Goal: Task Accomplishment & Management: Complete application form

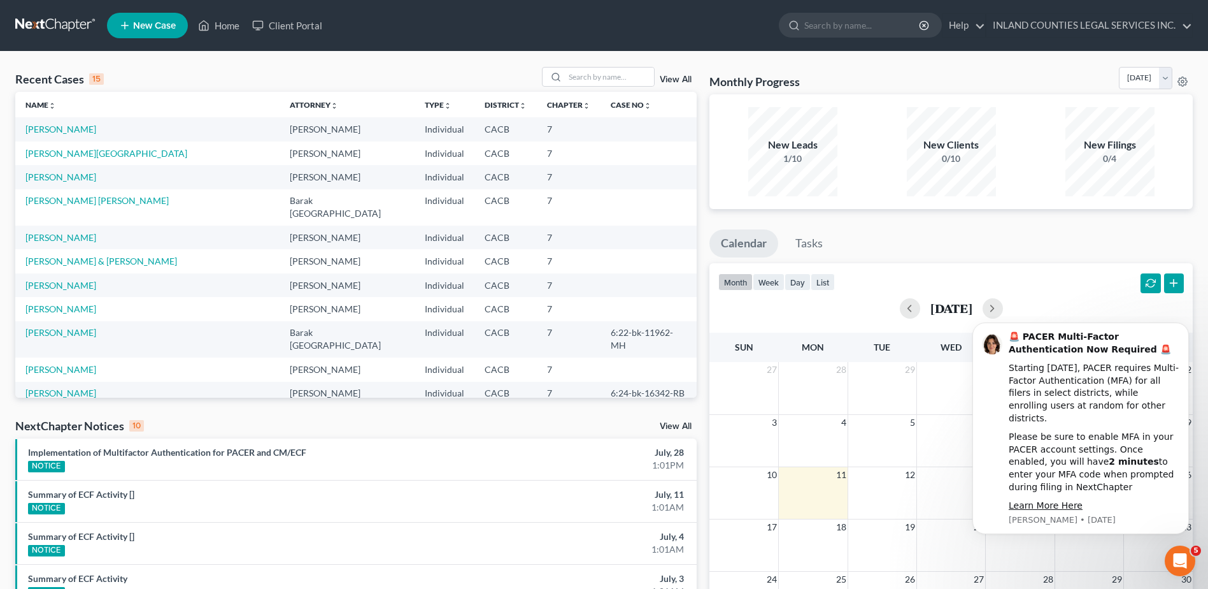
click at [142, 21] on span "New Case" at bounding box center [154, 26] width 43 height 10
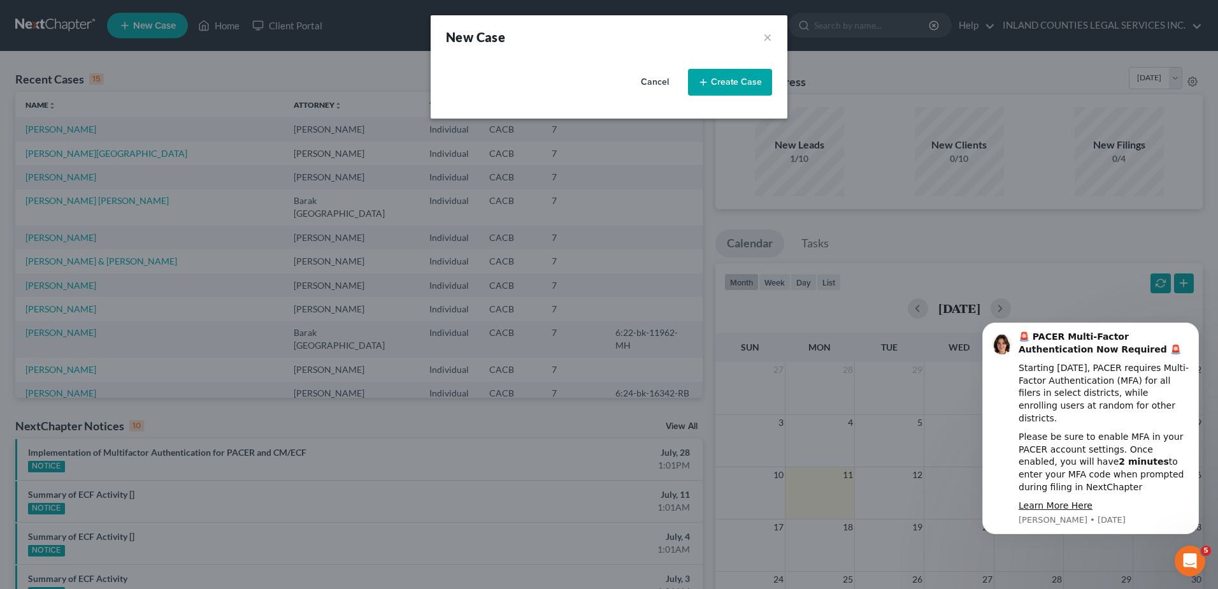
select select "7"
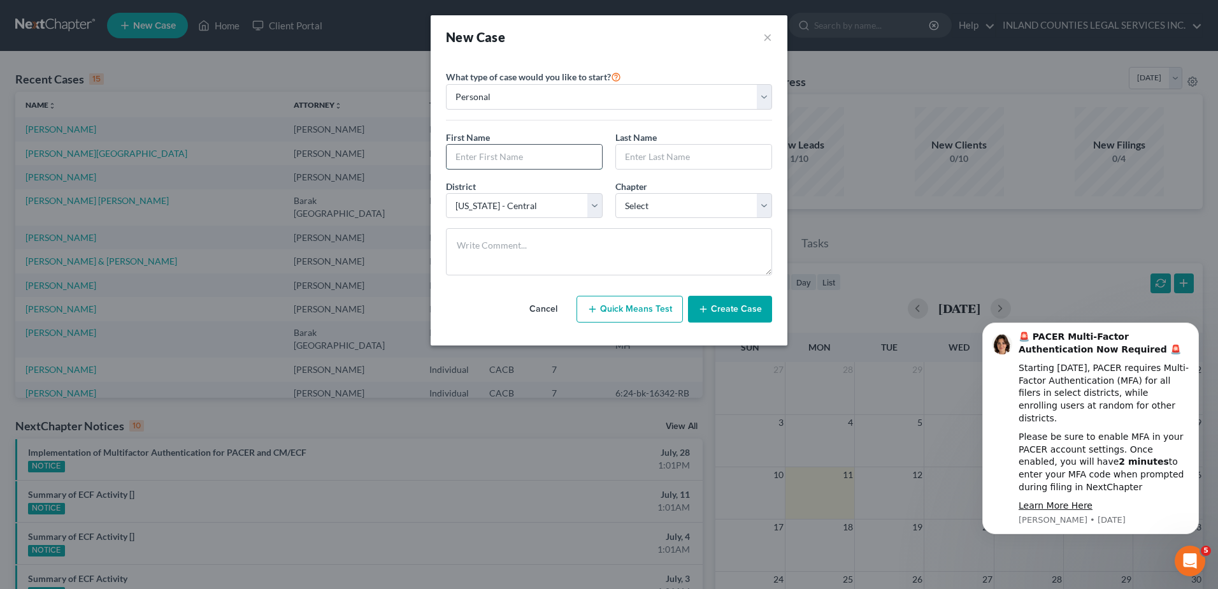
click at [469, 157] on input "text" at bounding box center [524, 157] width 155 height 24
type input "[PERSON_NAME]"
click at [762, 206] on select "Select 7 11 12 13" at bounding box center [693, 205] width 157 height 25
select select "0"
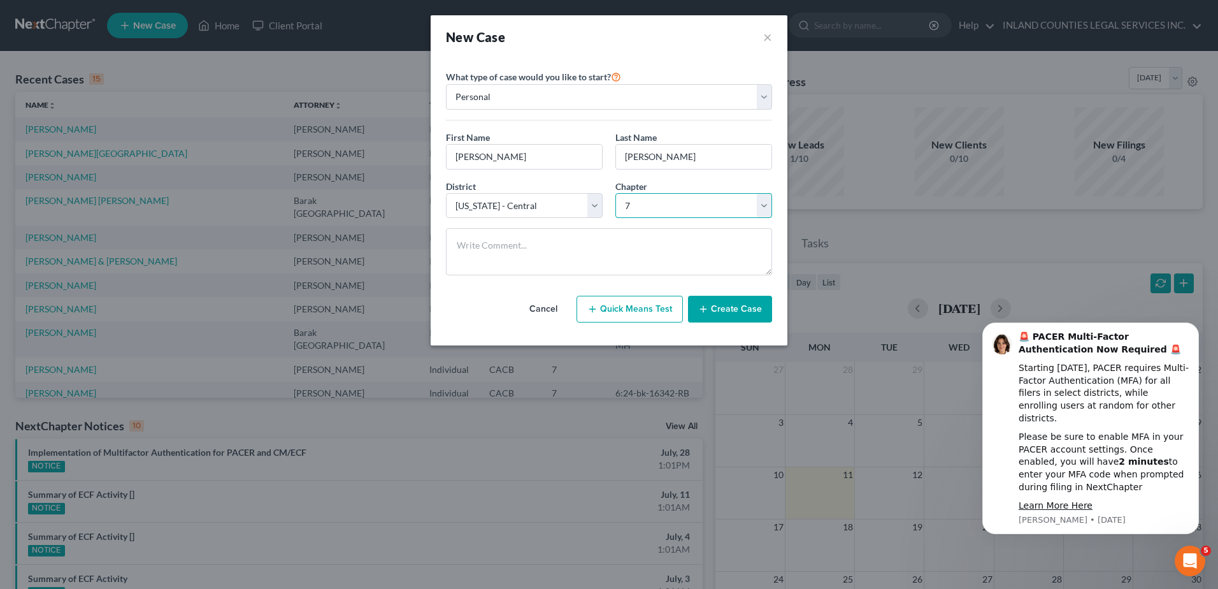
click at [615, 193] on select "Select 7 11 12 13" at bounding box center [693, 205] width 157 height 25
click at [746, 311] on button "Create Case" at bounding box center [730, 309] width 84 height 27
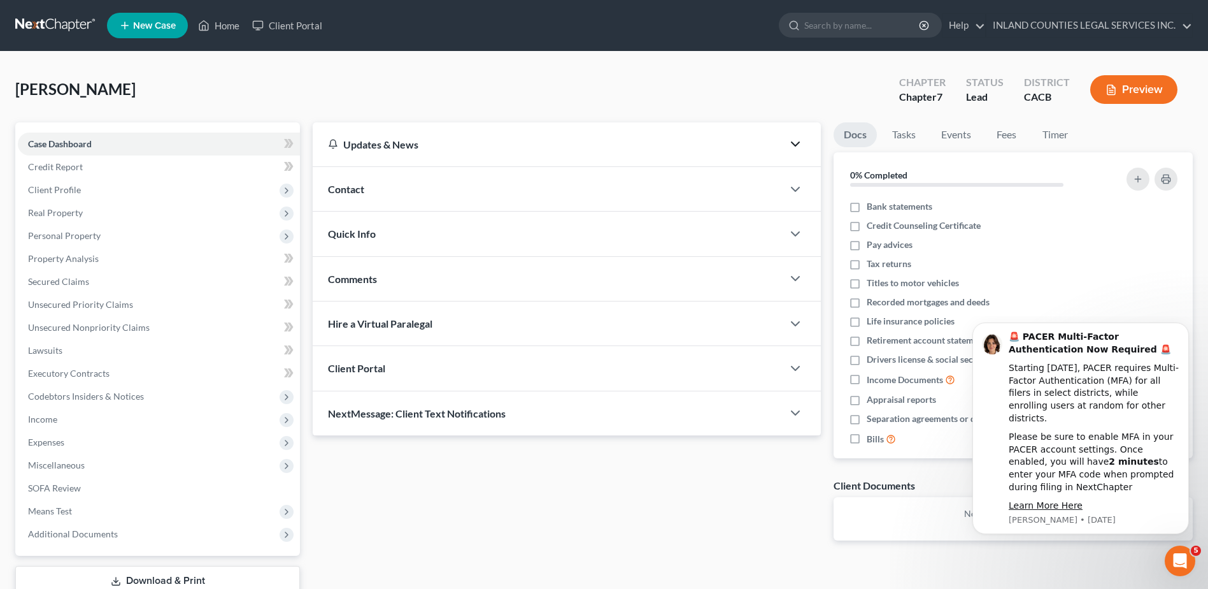
click at [792, 145] on icon "button" at bounding box center [795, 143] width 15 height 15
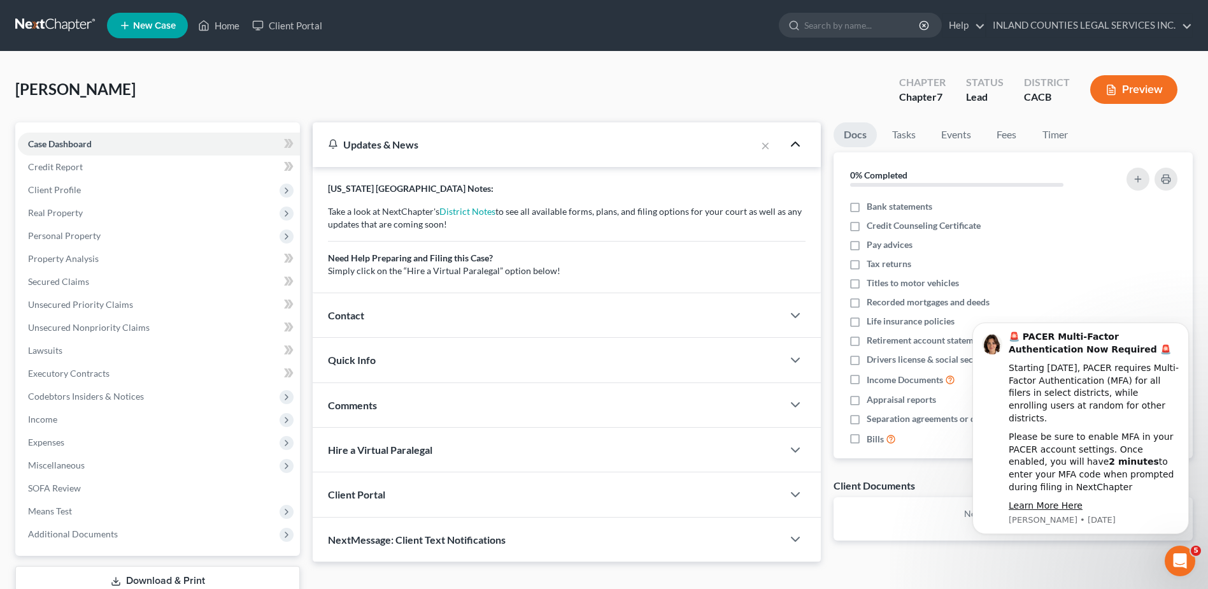
click at [792, 145] on polyline "button" at bounding box center [796, 144] width 8 height 4
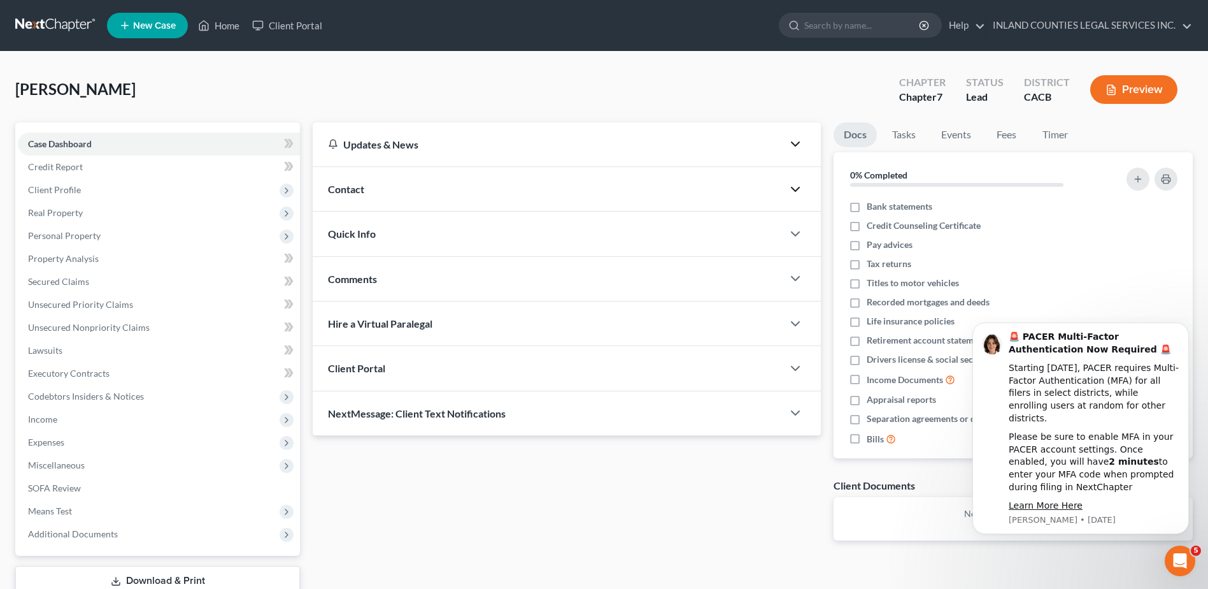
click at [796, 194] on icon "button" at bounding box center [795, 189] width 15 height 15
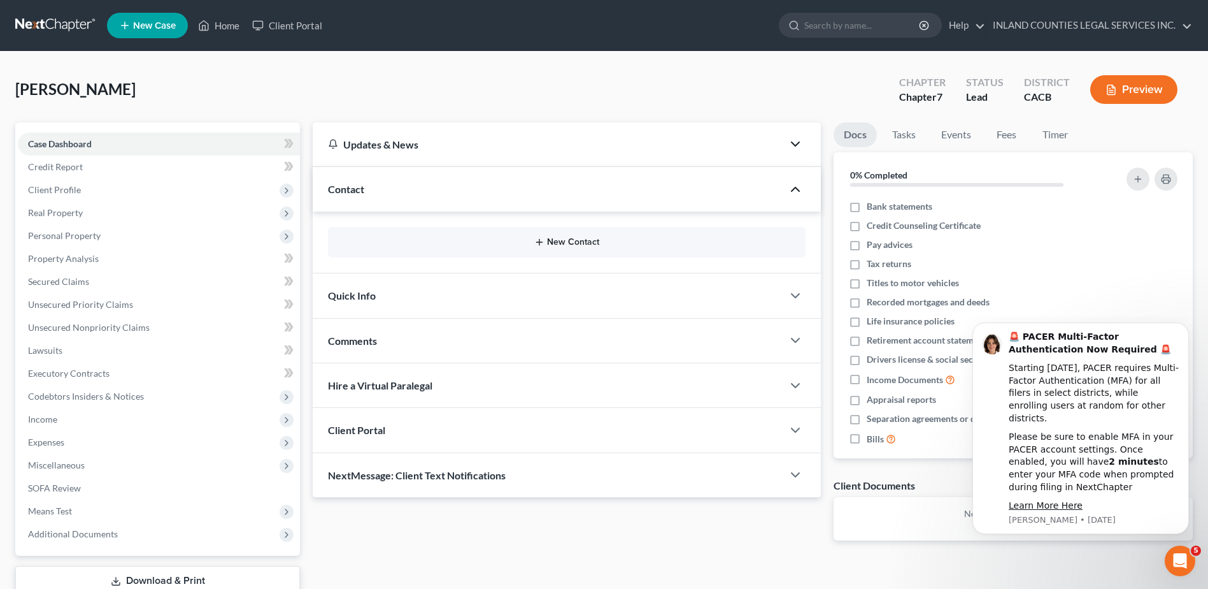
click at [574, 242] on button "New Contact" at bounding box center [566, 242] width 457 height 10
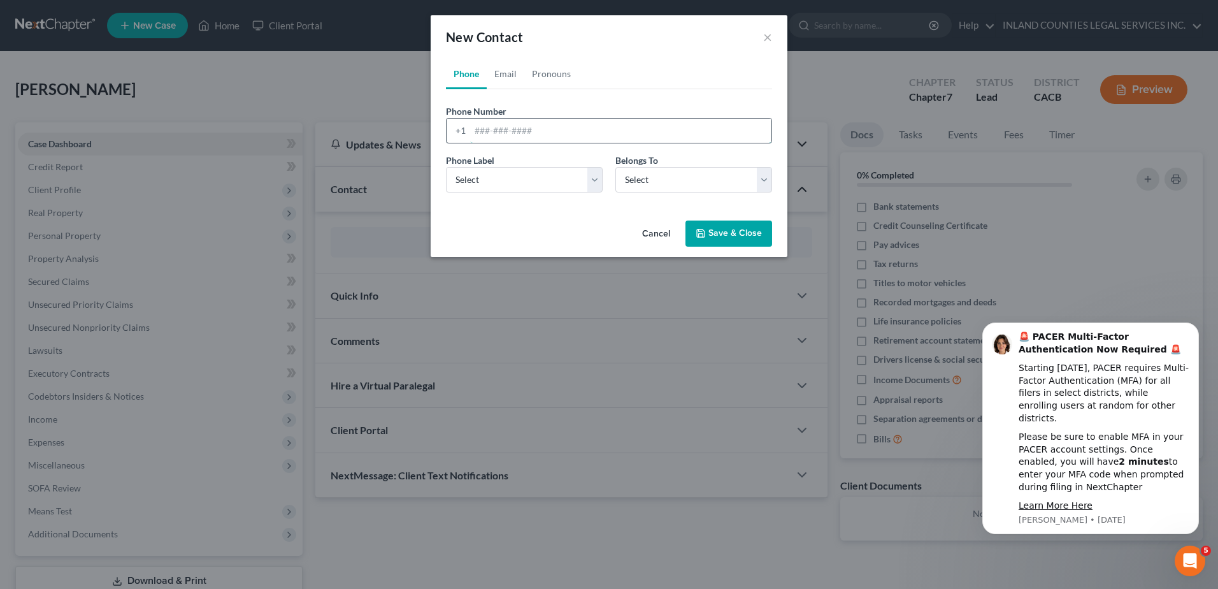
click at [485, 130] on input "tel" at bounding box center [620, 130] width 301 height 24
click at [489, 133] on input "9092461713" at bounding box center [620, 130] width 301 height 24
type input "[PHONE_NUMBER]"
click at [601, 179] on select "Select Mobile Home Work Other" at bounding box center [524, 179] width 157 height 25
select select "0"
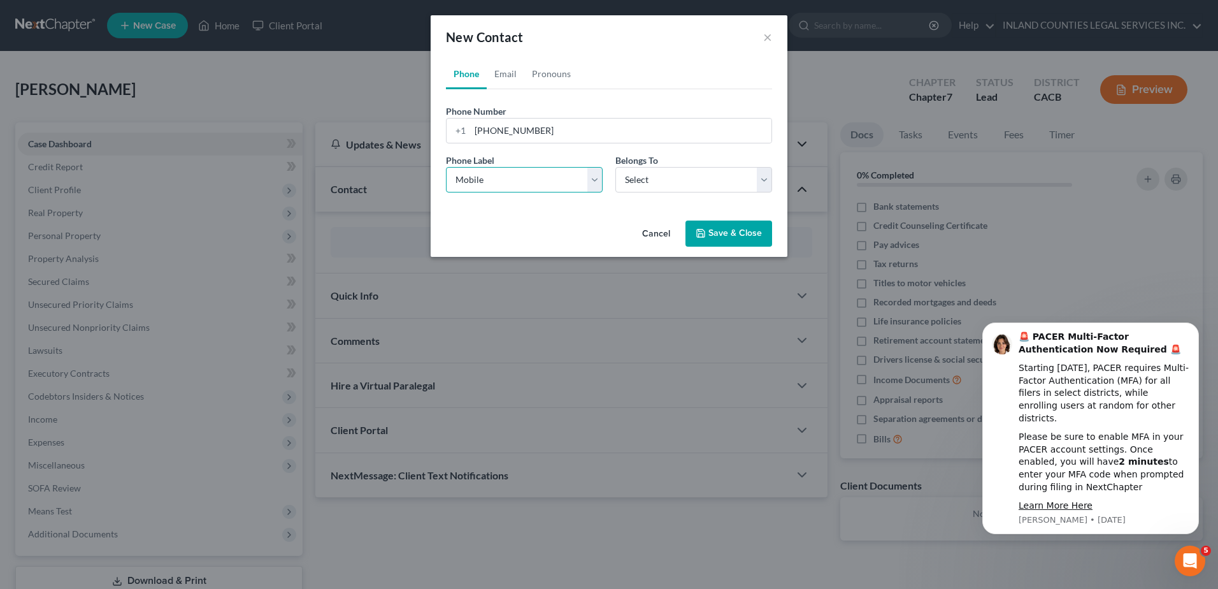
click at [446, 167] on select "Select Mobile Home Work Other" at bounding box center [524, 179] width 157 height 25
click at [763, 177] on select "Select Client Other" at bounding box center [693, 179] width 157 height 25
select select "0"
click at [615, 167] on select "Select Client Other" at bounding box center [693, 179] width 157 height 25
click at [733, 233] on button "Save & Close" at bounding box center [728, 233] width 87 height 27
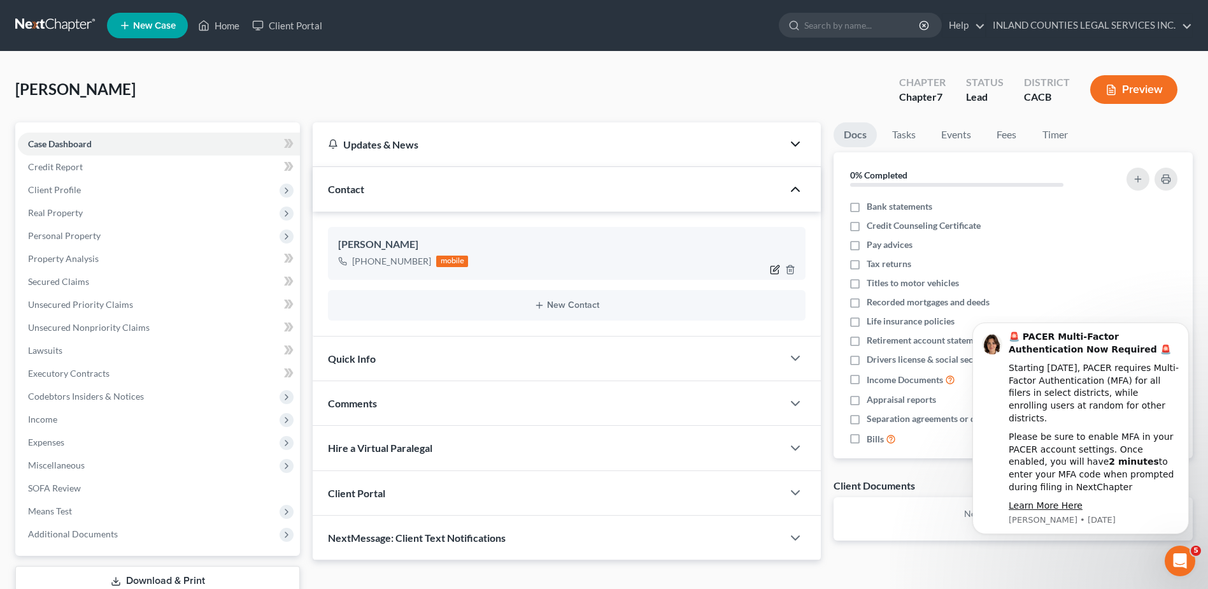
click at [775, 270] on icon "button" at bounding box center [776, 268] width 6 height 6
select select "0"
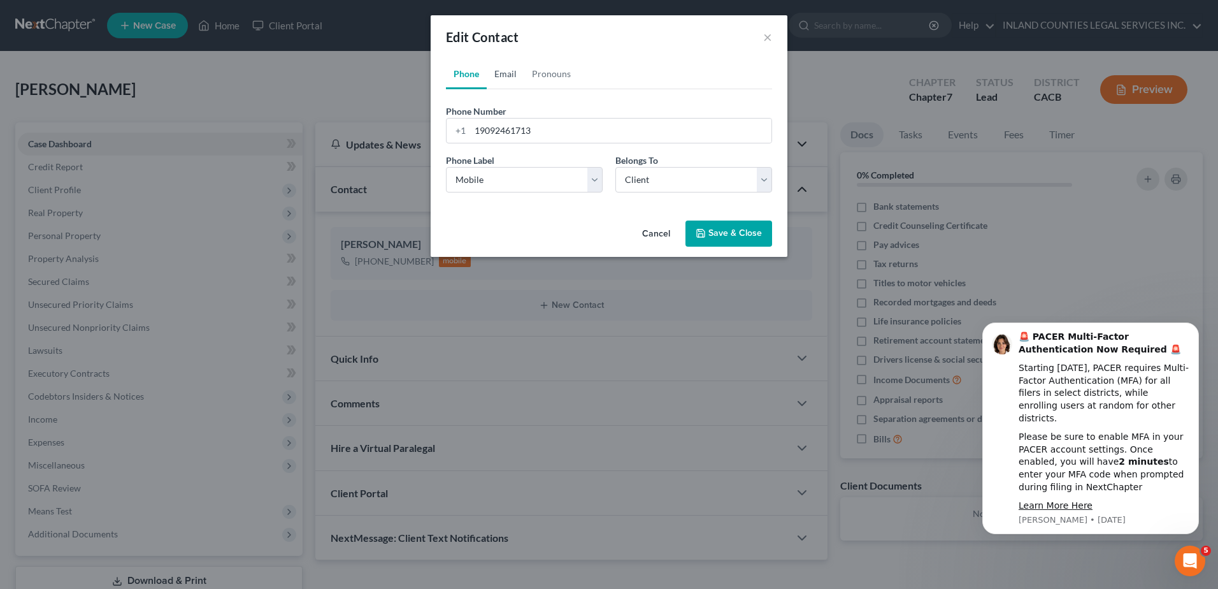
click at [506, 68] on link "Email" at bounding box center [506, 74] width 38 height 31
click at [493, 135] on input "email" at bounding box center [620, 130] width 301 height 24
type input "m"
type input "o"
type input "[EMAIL_ADDRESS][DOMAIN_NAME]"
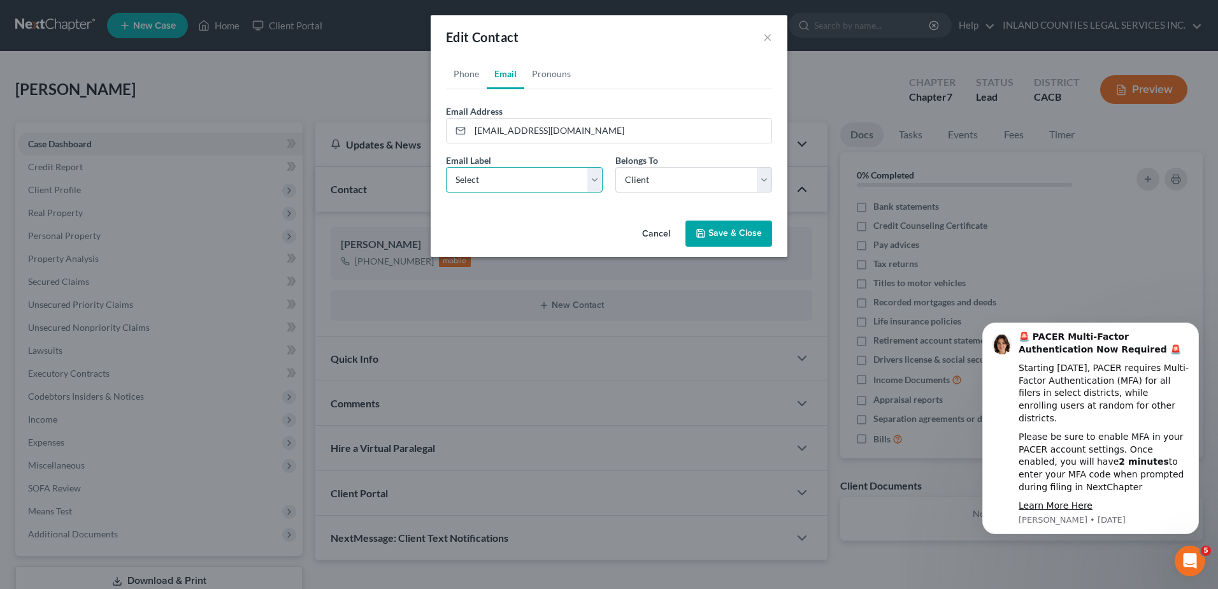
click at [597, 182] on select "Select Home Work Other" at bounding box center [524, 179] width 157 height 25
select select "0"
click at [446, 167] on select "Select Home Work Other" at bounding box center [524, 179] width 157 height 25
click at [731, 233] on button "Save & Close" at bounding box center [728, 233] width 87 height 27
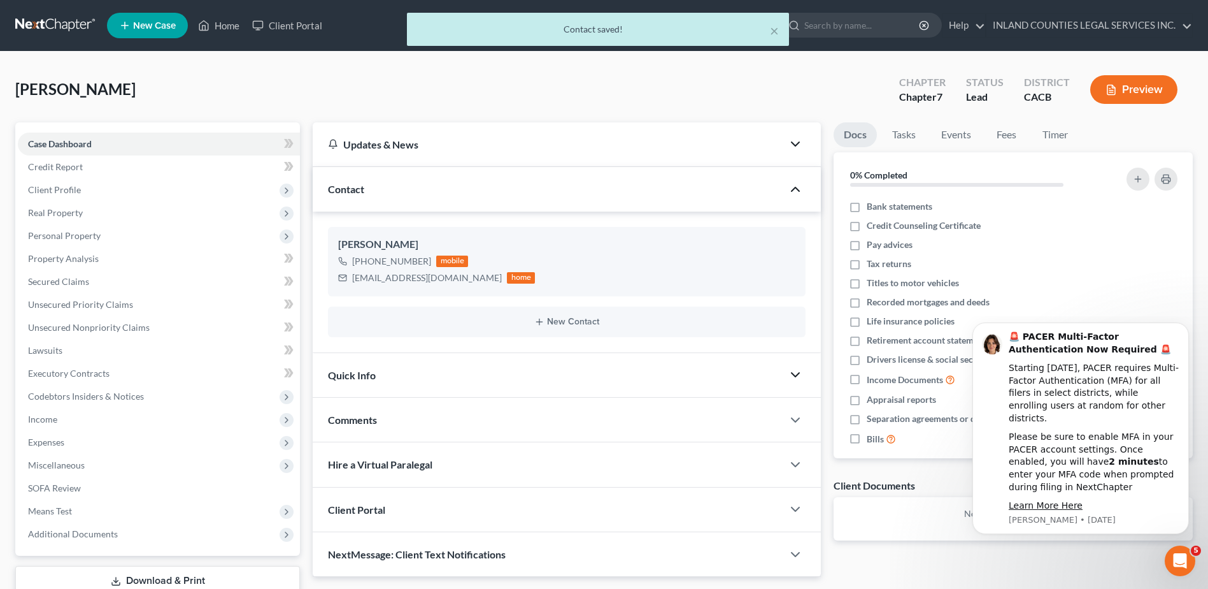
click at [796, 374] on icon "button" at bounding box center [795, 374] width 15 height 15
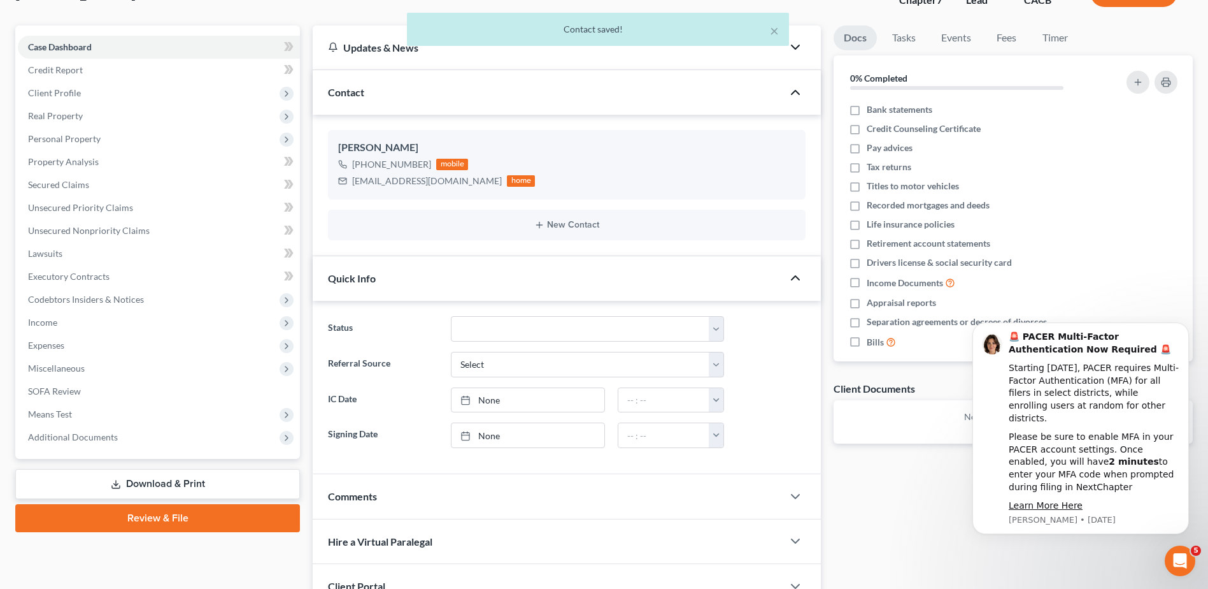
scroll to position [127, 0]
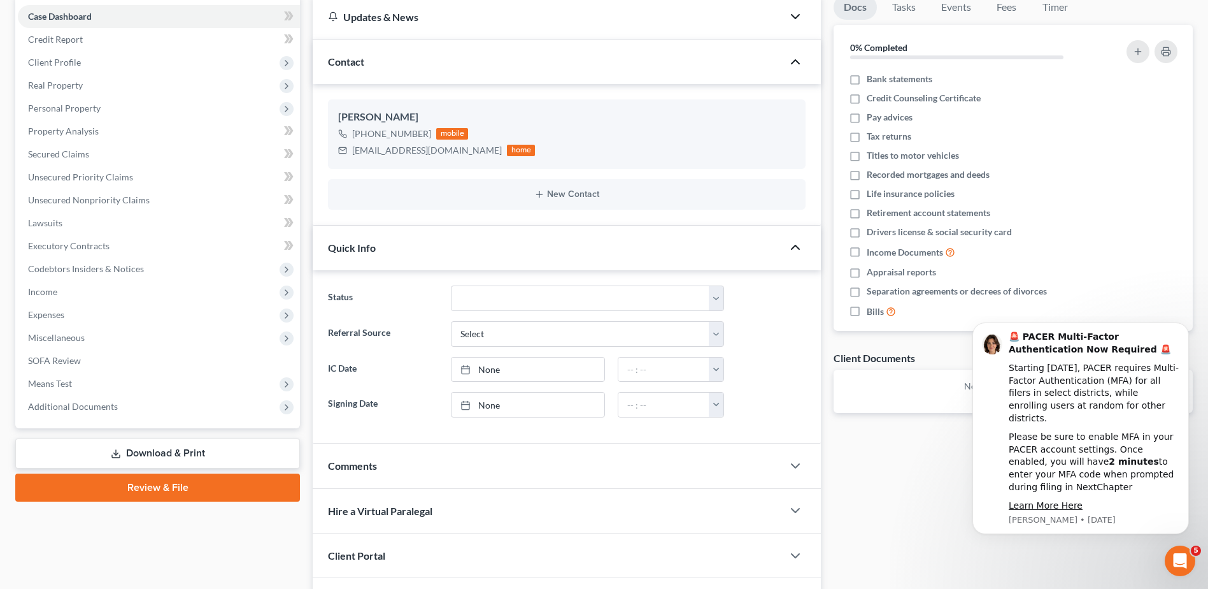
click at [794, 250] on icon "button" at bounding box center [795, 247] width 15 height 15
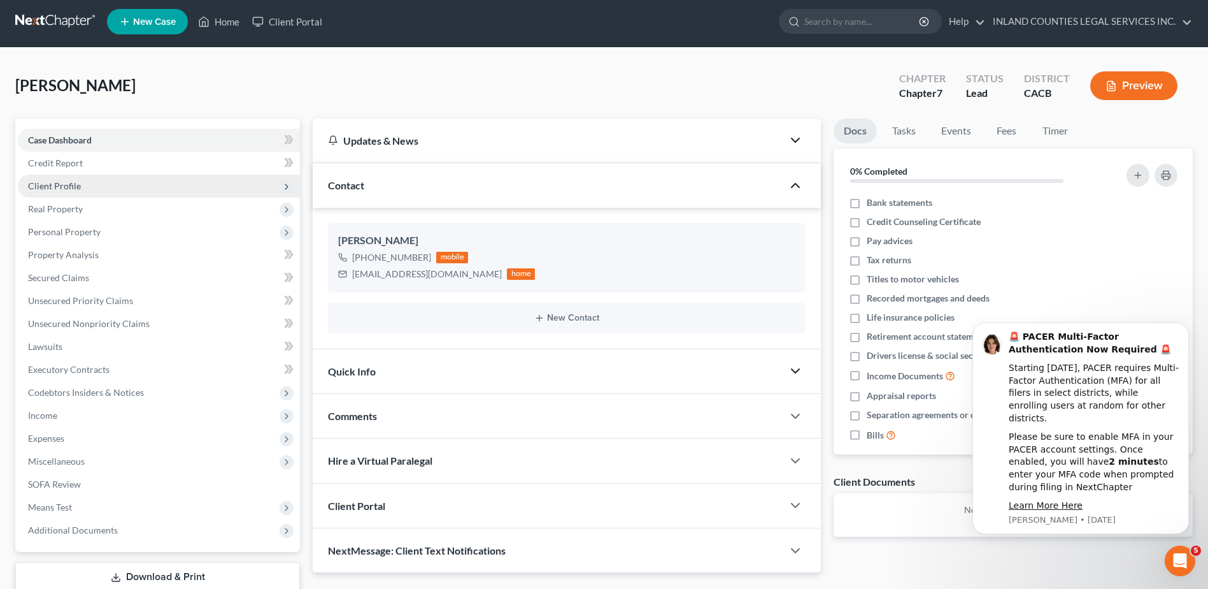
scroll to position [0, 0]
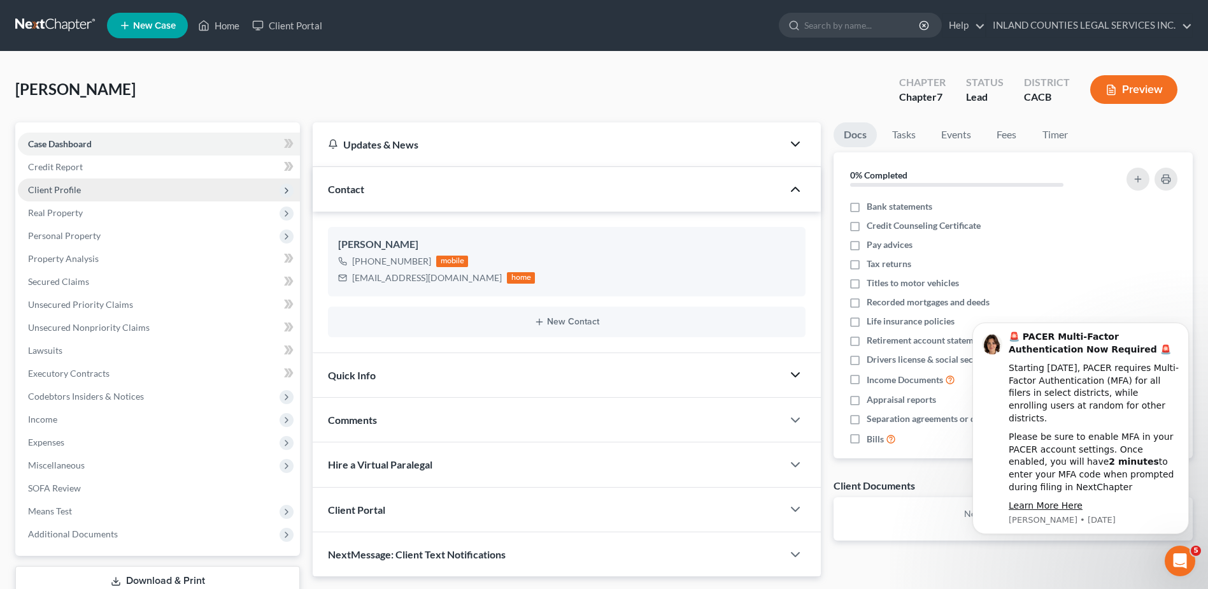
click at [62, 191] on span "Client Profile" at bounding box center [54, 189] width 53 height 11
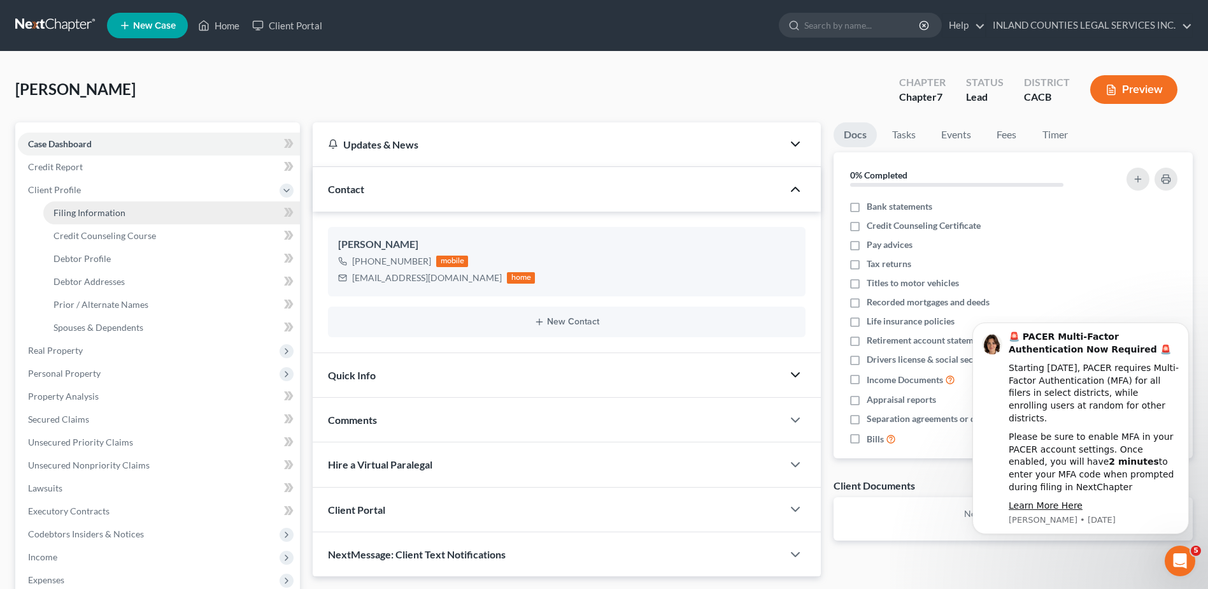
click at [78, 211] on span "Filing Information" at bounding box center [90, 212] width 72 height 11
select select "1"
select select "0"
select select "7"
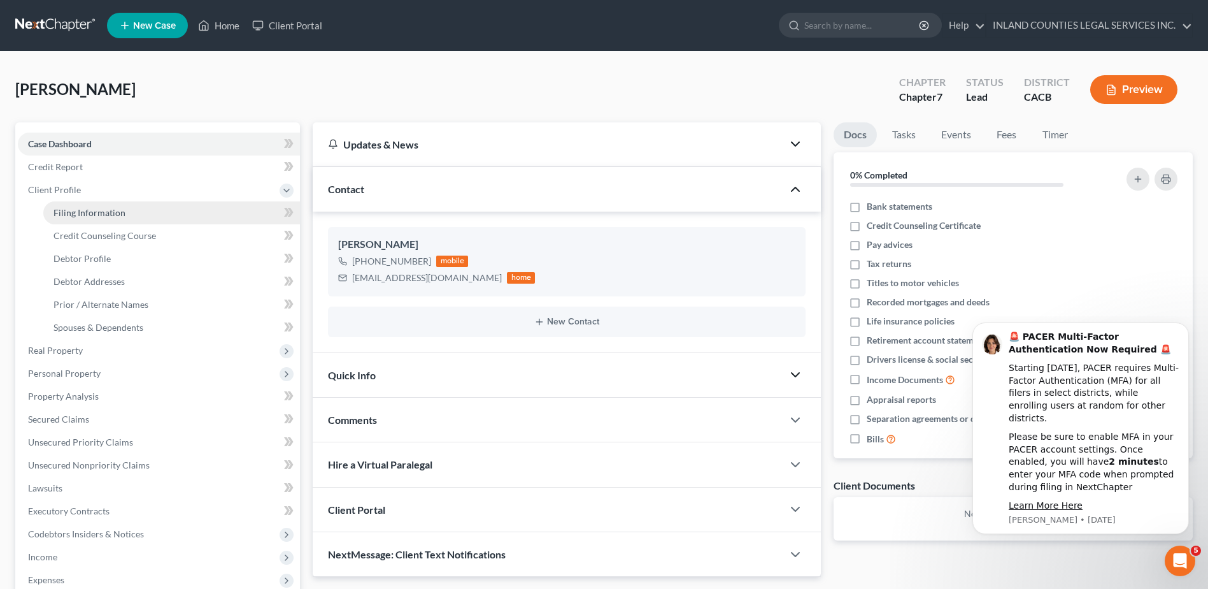
select select "4"
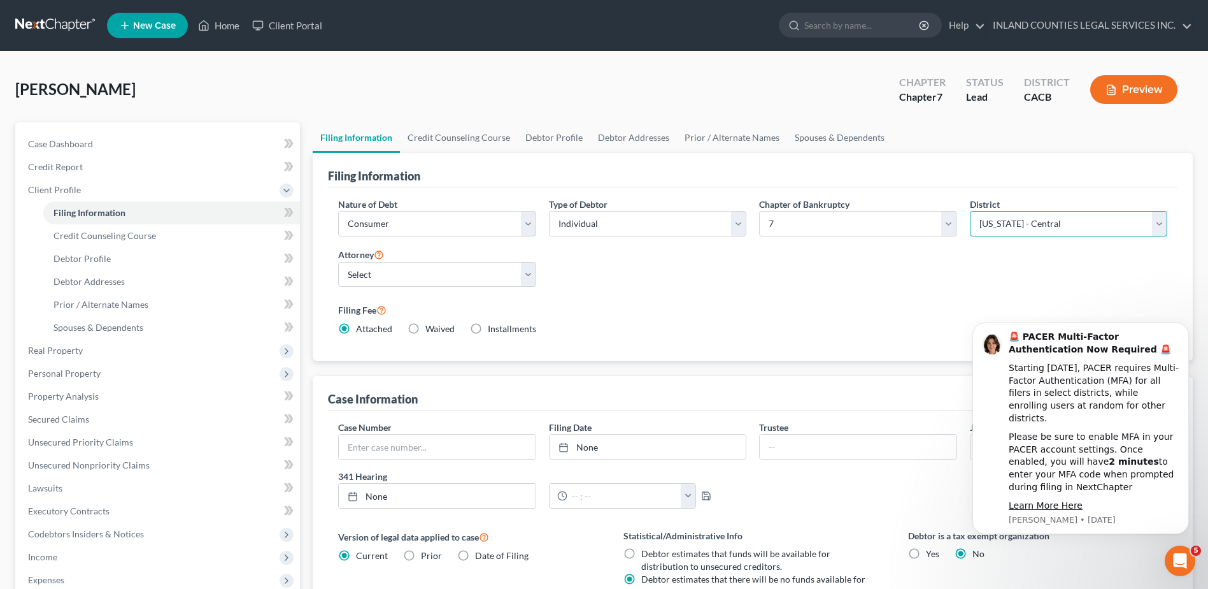
click at [1161, 227] on select "Select [US_STATE] - [GEOGRAPHIC_DATA] [US_STATE] - [GEOGRAPHIC_DATA][US_STATE] …" at bounding box center [1068, 223] width 197 height 25
click at [531, 274] on select "Select [PERSON_NAME] - CACB Barak [GEOGRAPHIC_DATA] - CACB [PERSON_NAME] - CA […" at bounding box center [436, 274] width 197 height 25
select select "3"
click at [338, 262] on select "Select [PERSON_NAME] - CACB Barak [GEOGRAPHIC_DATA] - CACB [PERSON_NAME] - CA […" at bounding box center [436, 274] width 197 height 25
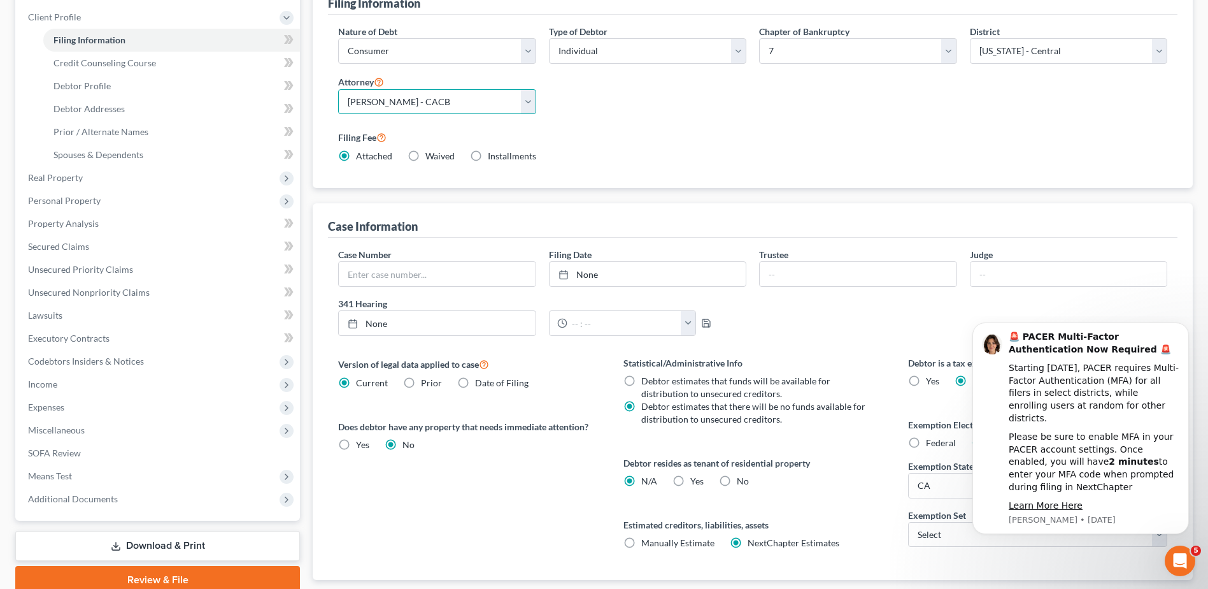
scroll to position [191, 0]
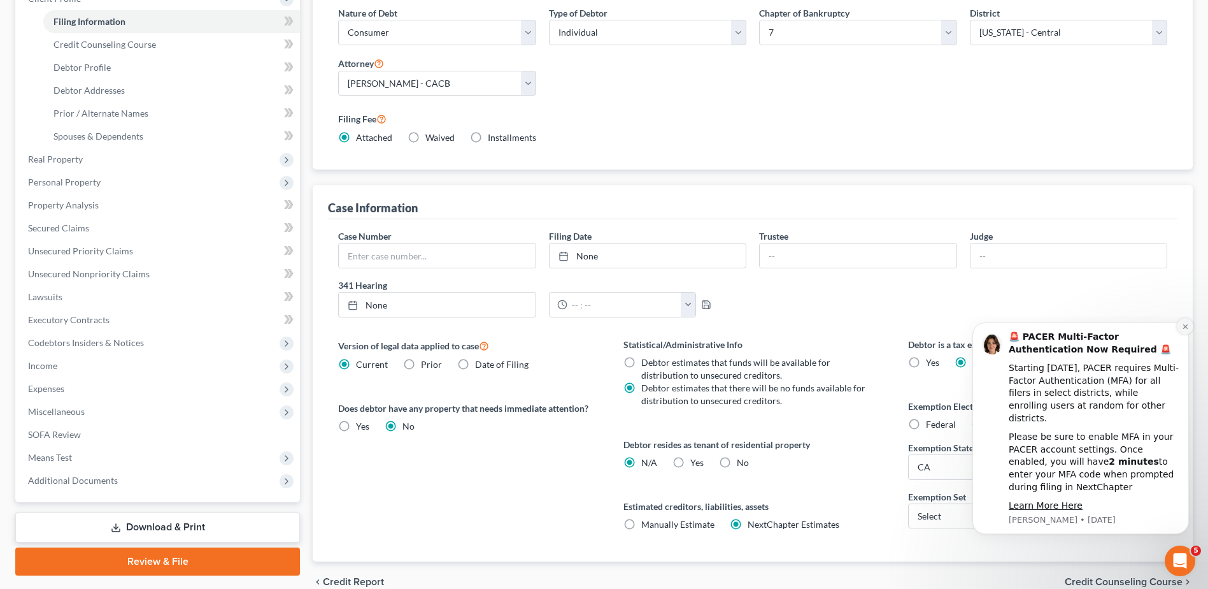
click at [1184, 330] on icon "Dismiss notification" at bounding box center [1185, 326] width 7 height 7
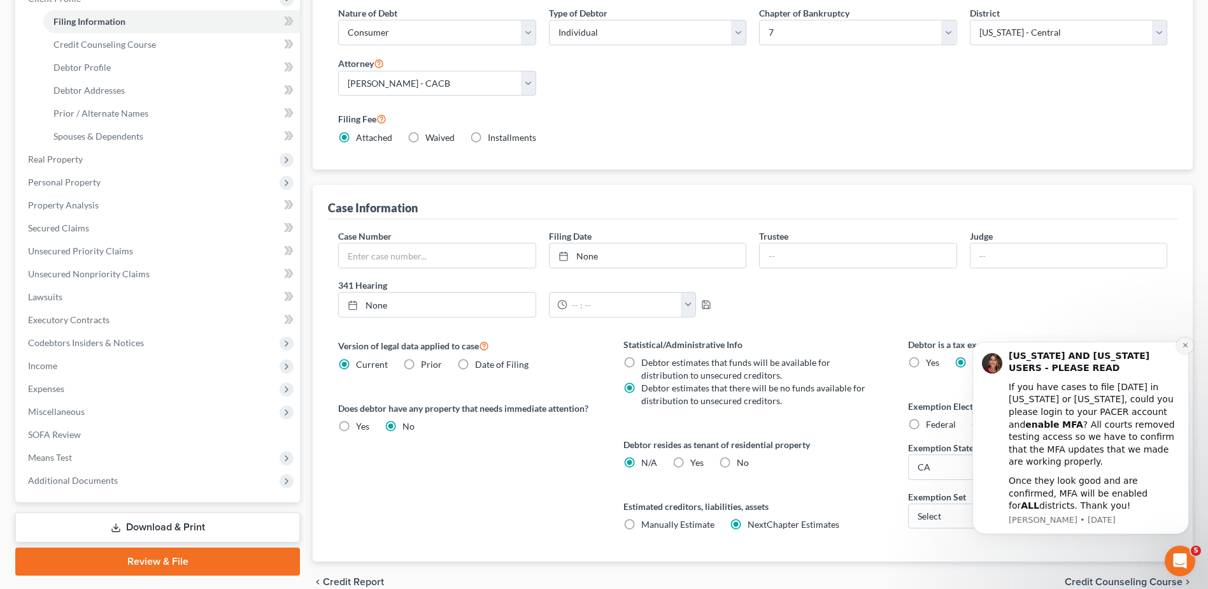
click at [1183, 348] on icon "Dismiss notification" at bounding box center [1185, 344] width 7 height 7
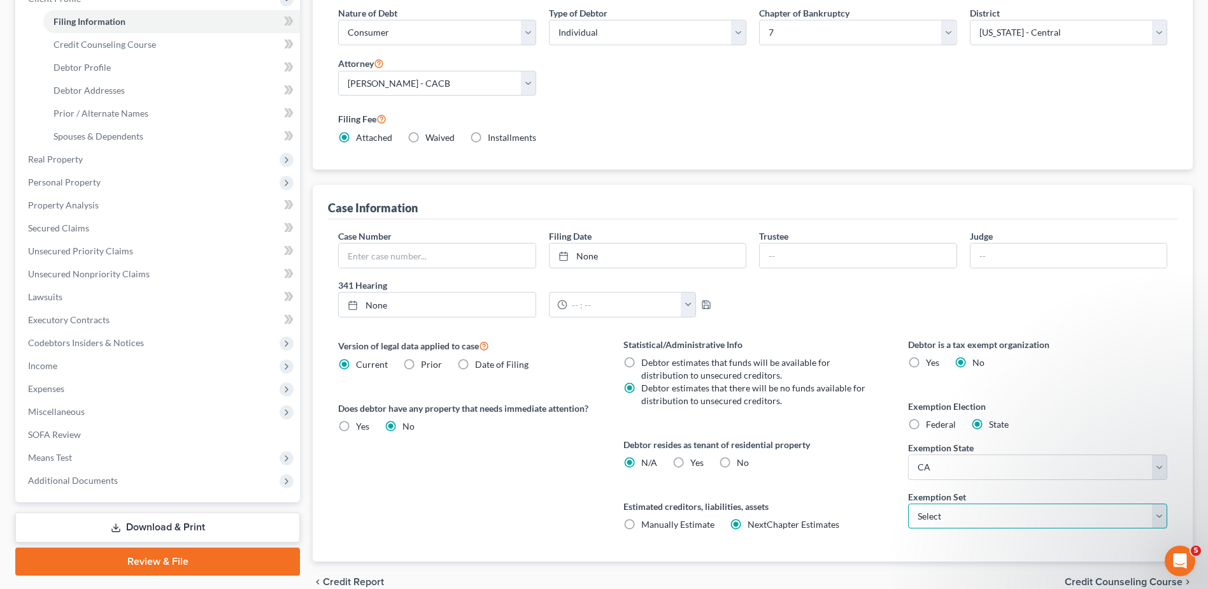
click at [1157, 513] on select "Select 703 704" at bounding box center [1037, 515] width 259 height 25
select select "0"
click at [908, 503] on select "Select 703 704" at bounding box center [1037, 515] width 259 height 25
click at [691, 459] on label "Yes Yes" at bounding box center [697, 462] width 13 height 13
click at [696, 459] on input "Yes Yes" at bounding box center [700, 460] width 8 height 8
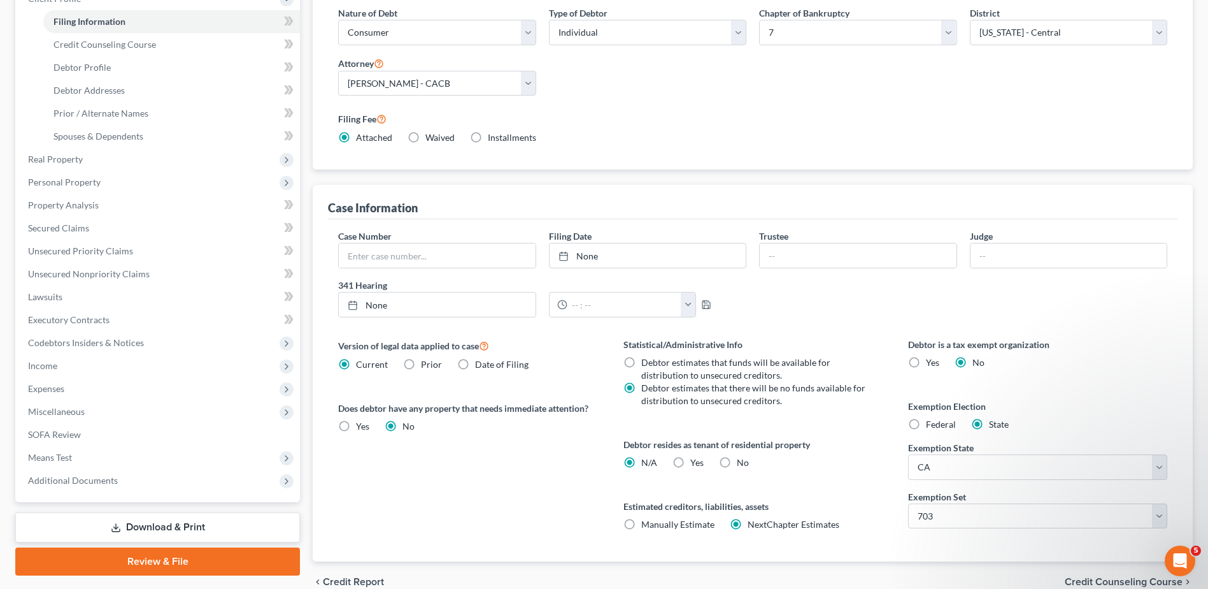
radio input "true"
radio input "false"
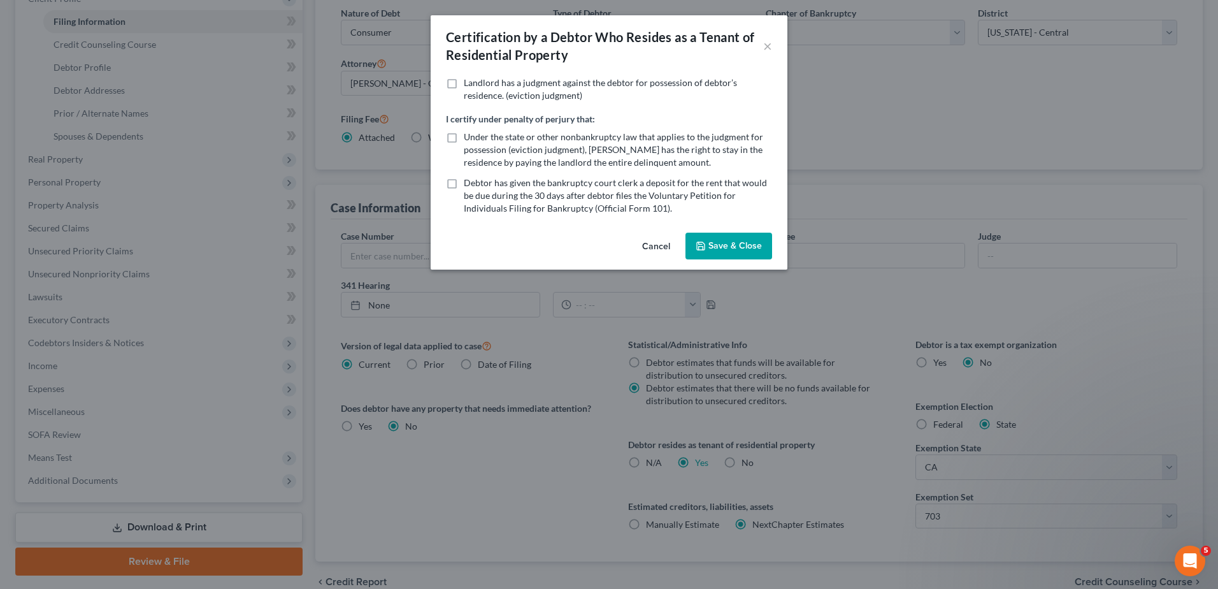
click at [464, 133] on label "Under the state or other nonbankruptcy law that applies to the judgment for pos…" at bounding box center [618, 150] width 308 height 38
click at [469, 133] on input "Under the state or other nonbankruptcy law that applies to the judgment for pos…" at bounding box center [473, 135] width 8 height 8
checkbox input "true"
click at [736, 239] on button "Save & Close" at bounding box center [728, 246] width 87 height 27
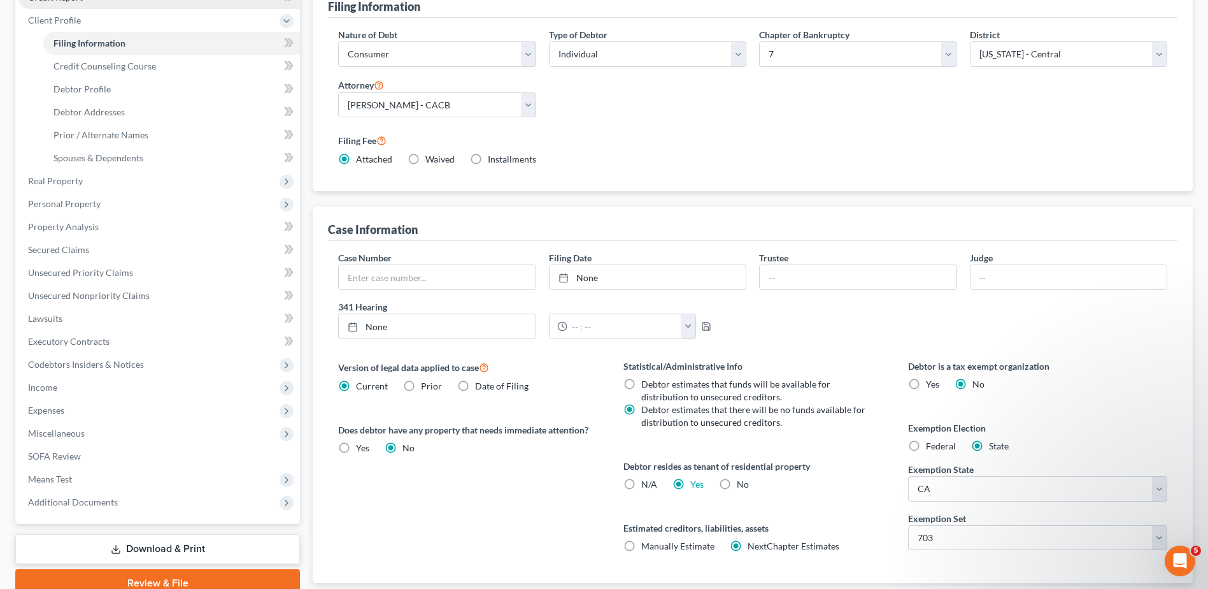
scroll to position [0, 0]
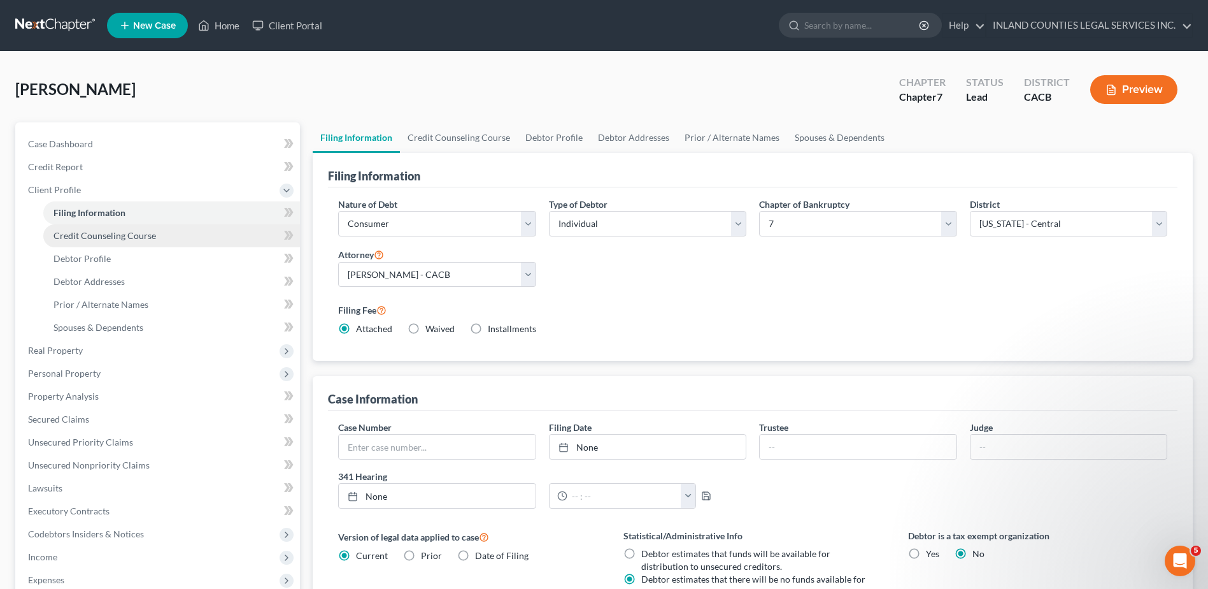
click at [110, 237] on span "Credit Counseling Course" at bounding box center [105, 235] width 103 height 11
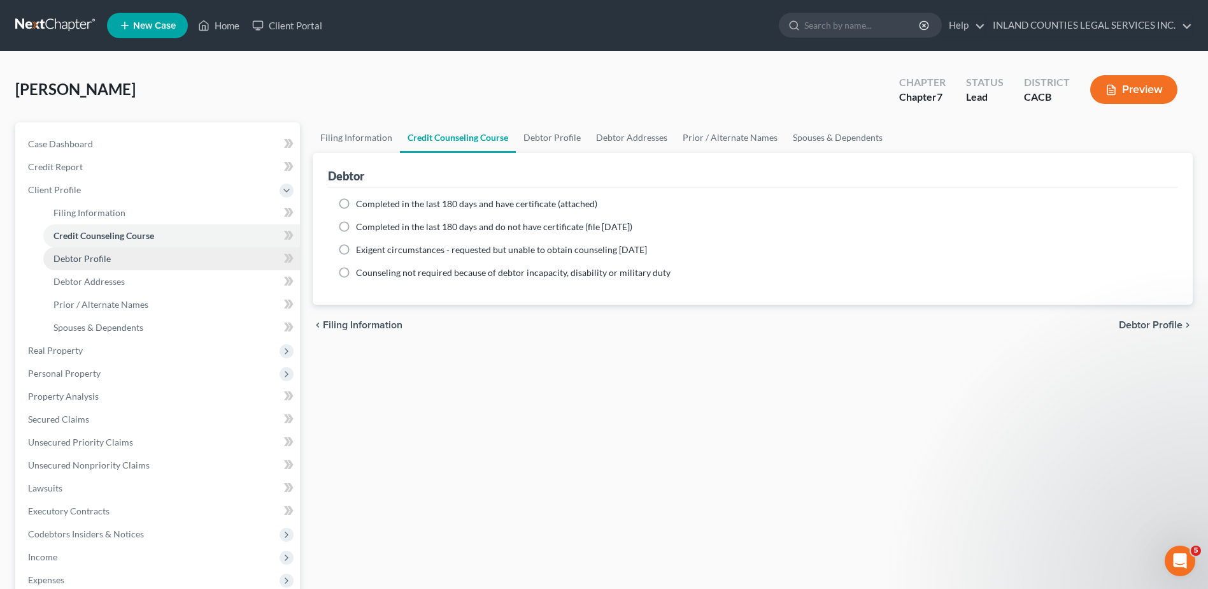
click at [102, 257] on span "Debtor Profile" at bounding box center [82, 258] width 57 height 11
select select "0"
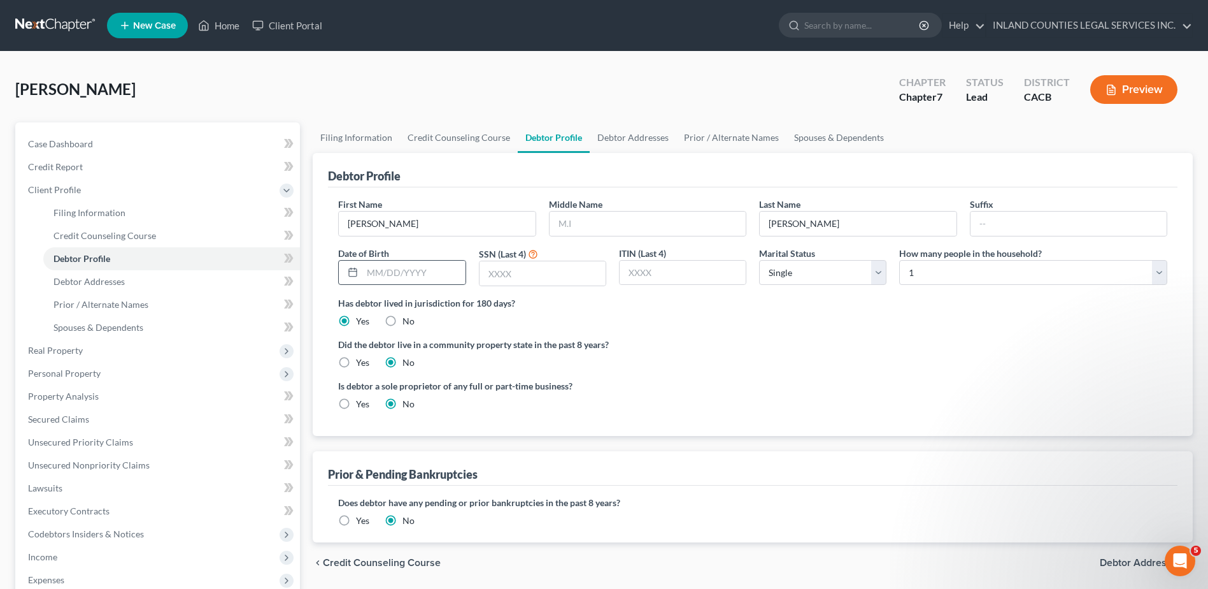
click at [350, 269] on icon at bounding box center [353, 272] width 10 height 10
click at [376, 273] on input "text" at bounding box center [413, 273] width 103 height 24
type input "[DATE]"
type input "3308"
click at [356, 361] on label "Yes" at bounding box center [362, 362] width 13 height 13
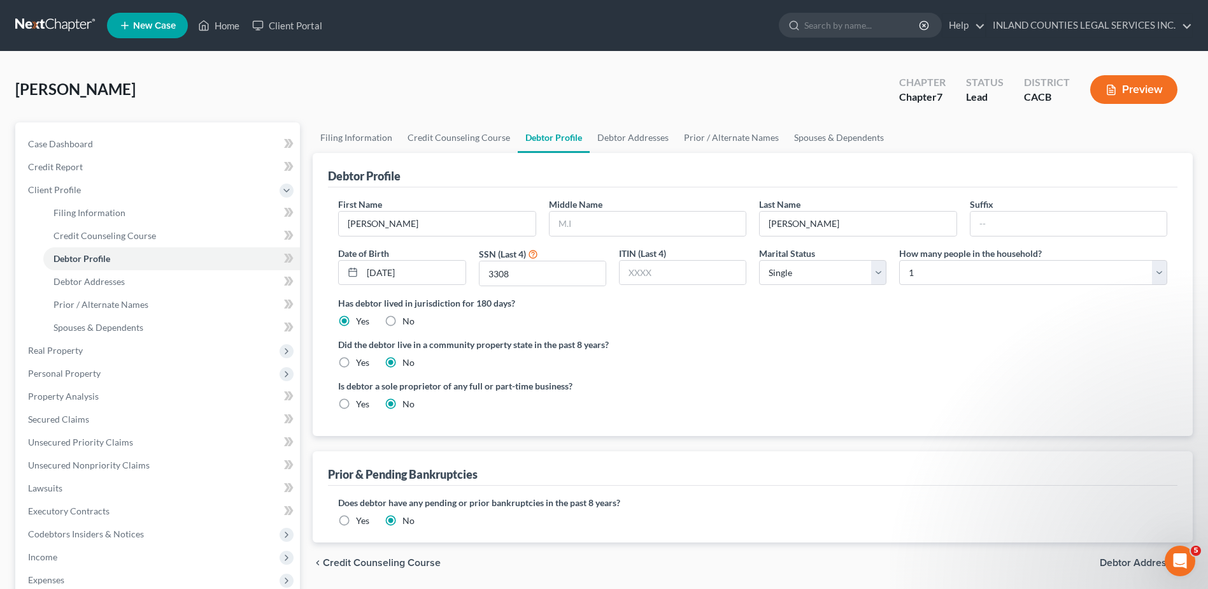
click at [361, 361] on input "Yes" at bounding box center [365, 360] width 8 height 8
radio input "true"
radio input "false"
click at [630, 141] on link "Debtor Addresses" at bounding box center [633, 137] width 87 height 31
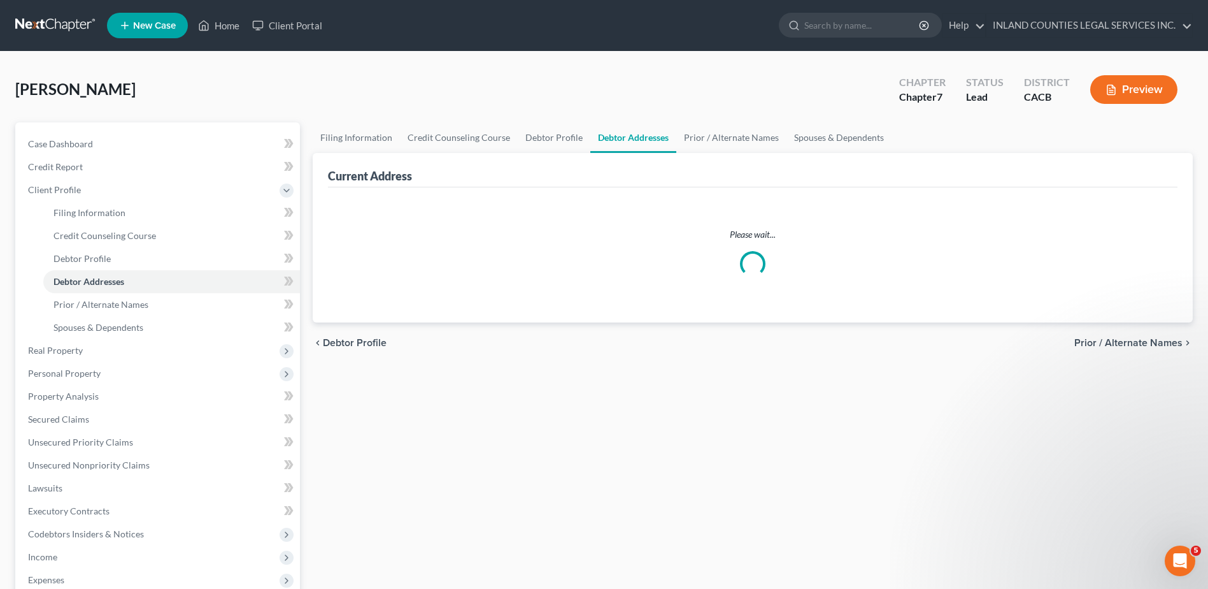
select select "0"
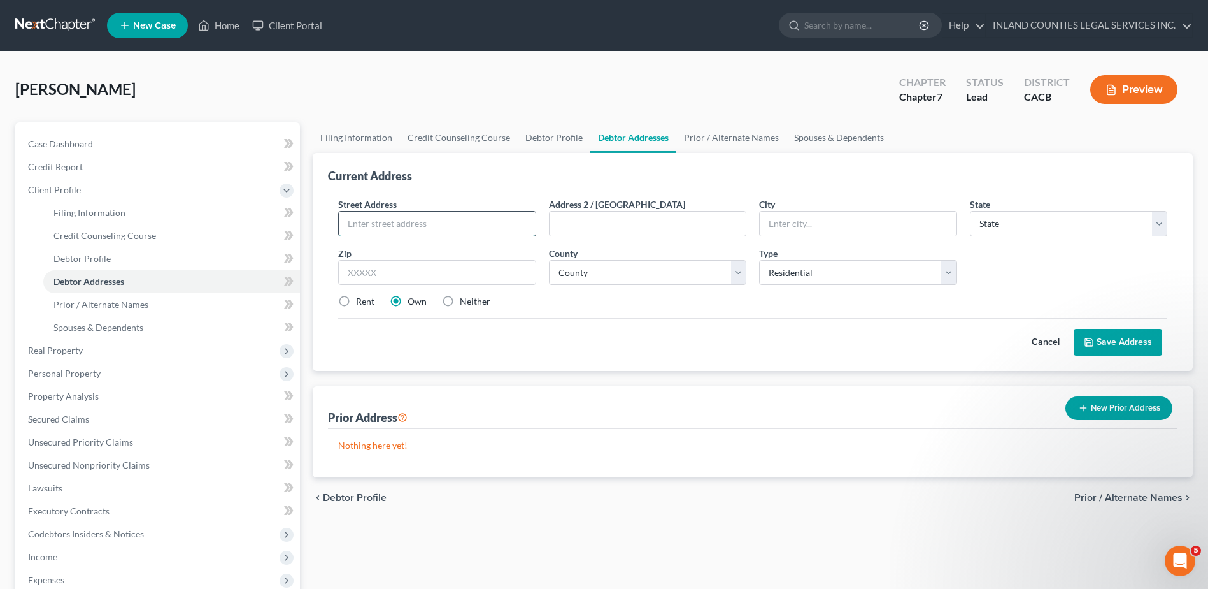
click at [379, 222] on input "text" at bounding box center [437, 223] width 196 height 24
type input "[STREET_ADDRESS]"
type input "Fontana"
select select "4"
click at [382, 270] on input "923" at bounding box center [436, 272] width 197 height 25
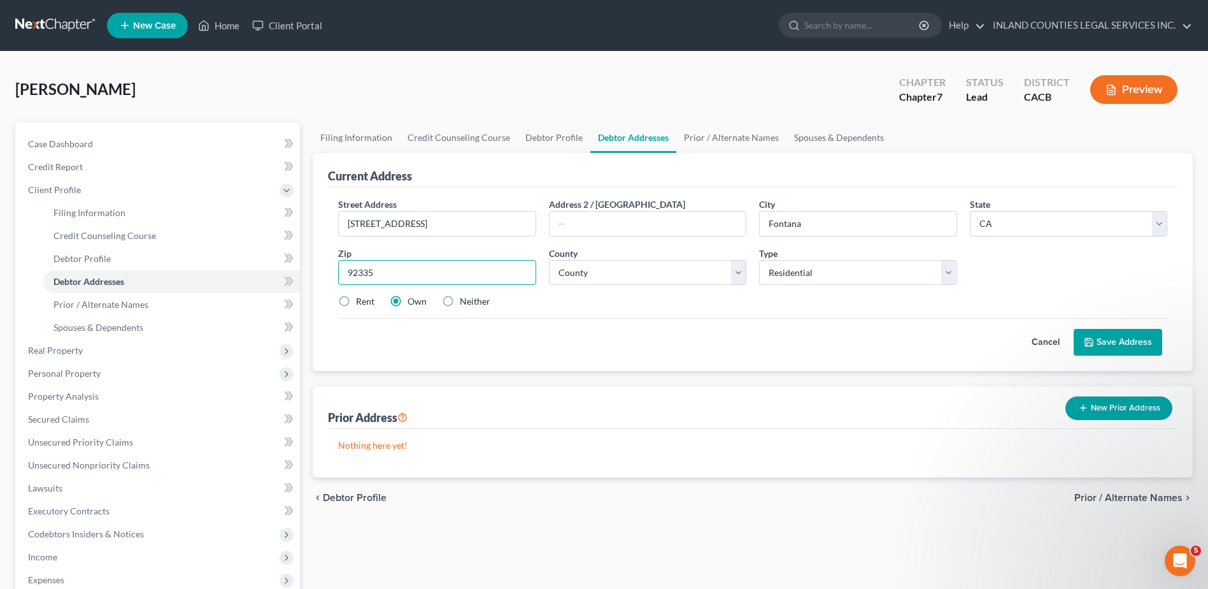
type input "92335"
select select "35"
click at [954, 274] on select "Select Residential Mailing Rental Business" at bounding box center [857, 272] width 197 height 25
select select "2"
click at [759, 260] on select "Select Residential Mailing Rental Business" at bounding box center [857, 272] width 197 height 25
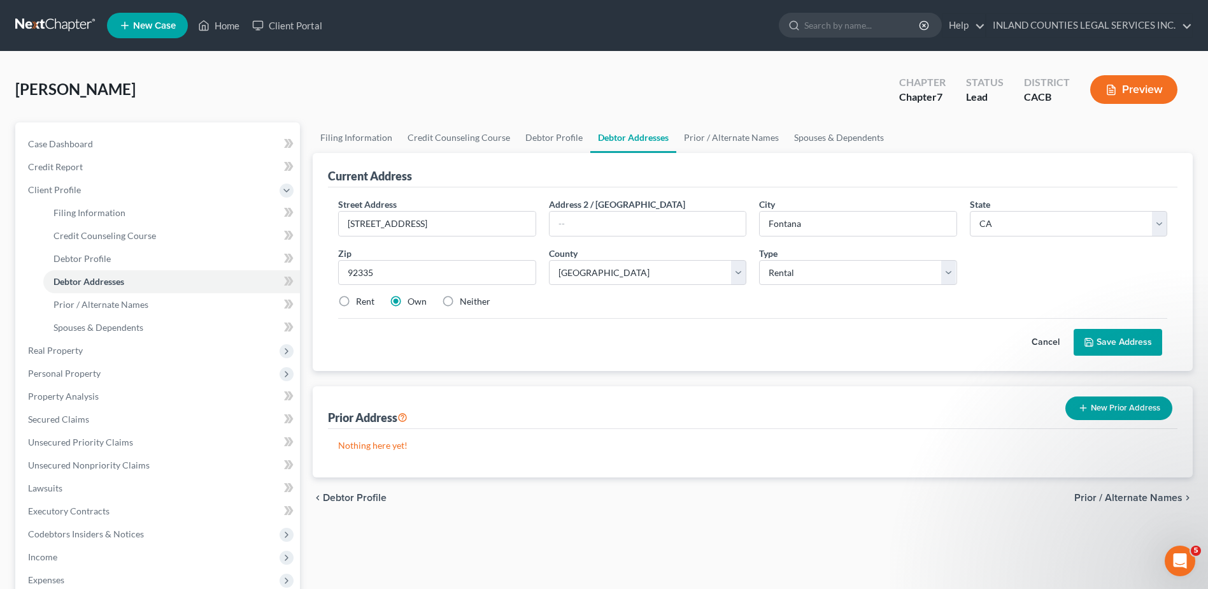
click at [356, 301] on label "Rent" at bounding box center [365, 301] width 18 height 13
click at [361, 301] on input "Rent" at bounding box center [365, 299] width 8 height 8
radio input "true"
click at [114, 306] on span "Prior / Alternate Names" at bounding box center [101, 304] width 95 height 11
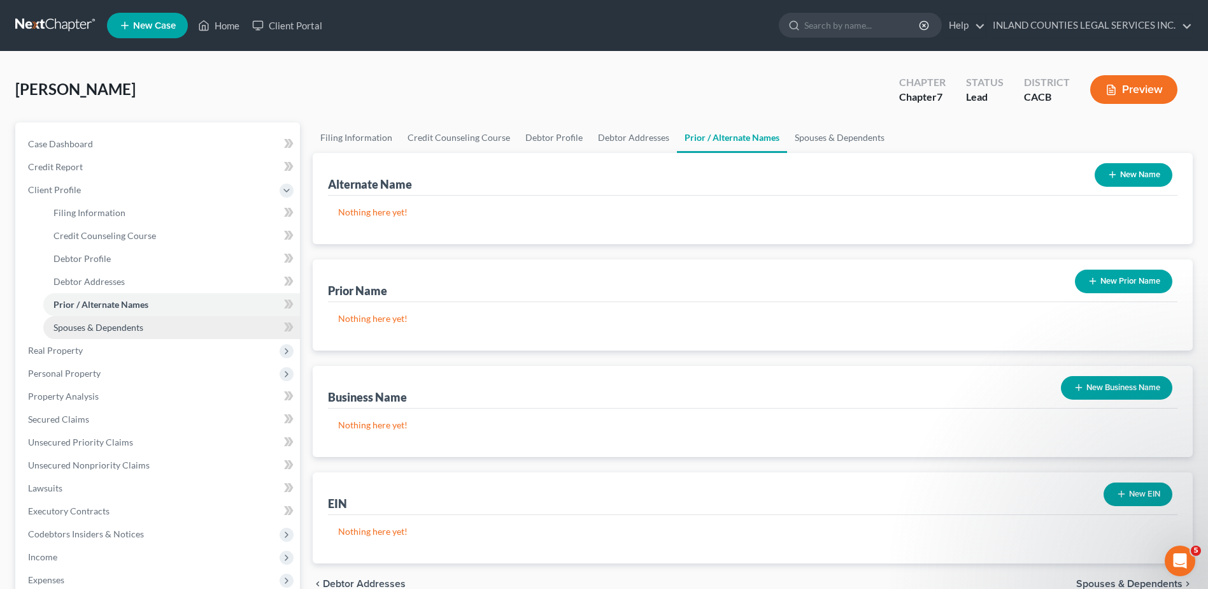
click at [119, 328] on span "Spouses & Dependents" at bounding box center [99, 327] width 90 height 11
